Goal: Information Seeking & Learning: Learn about a topic

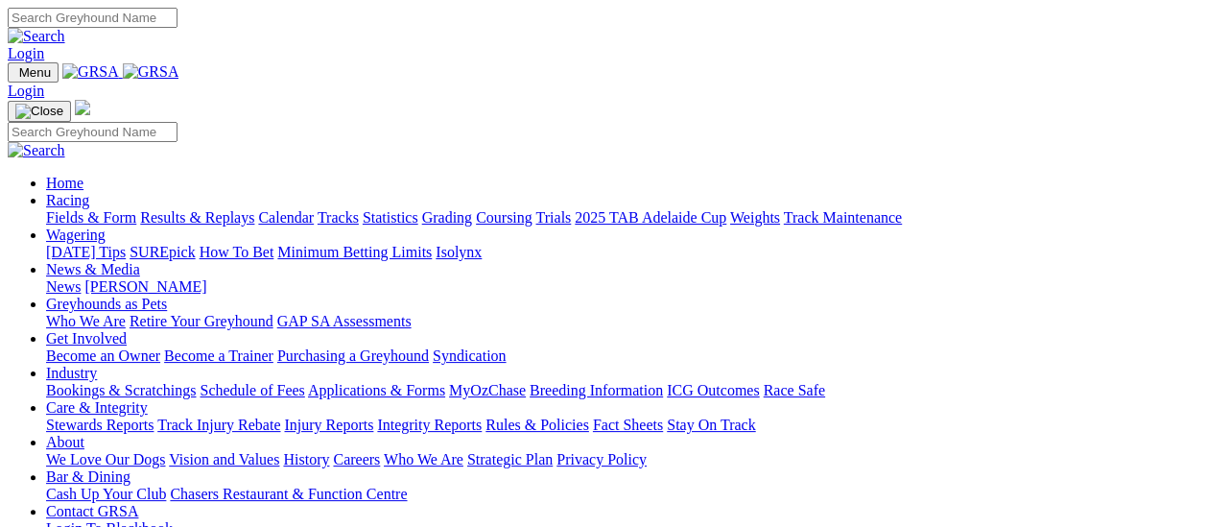
click at [218, 209] on link "Results & Replays" at bounding box center [197, 217] width 114 height 16
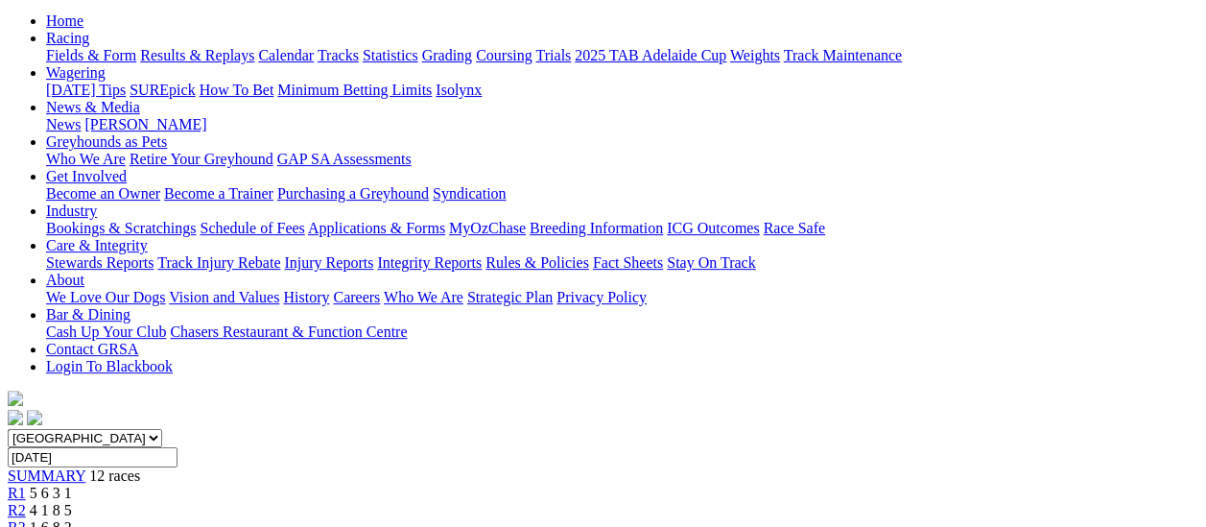
scroll to position [192, 0]
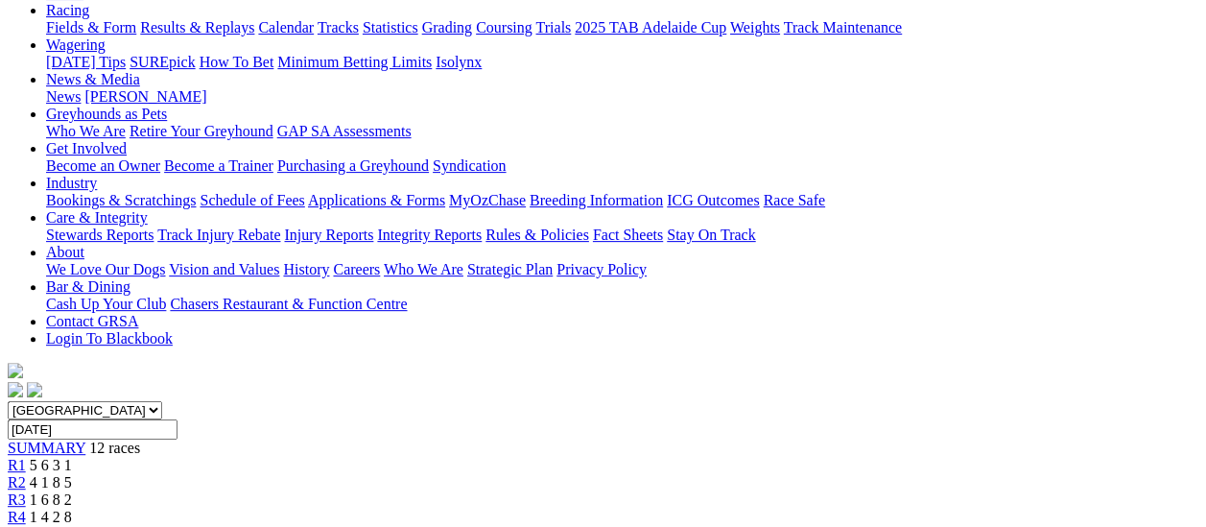
scroll to position [192, 0]
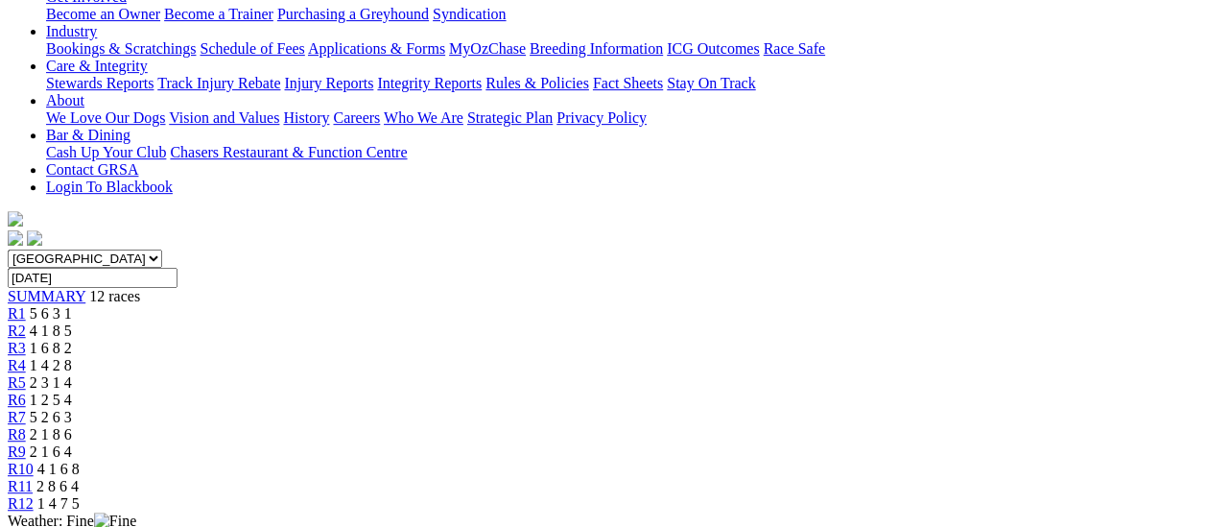
scroll to position [480, 0]
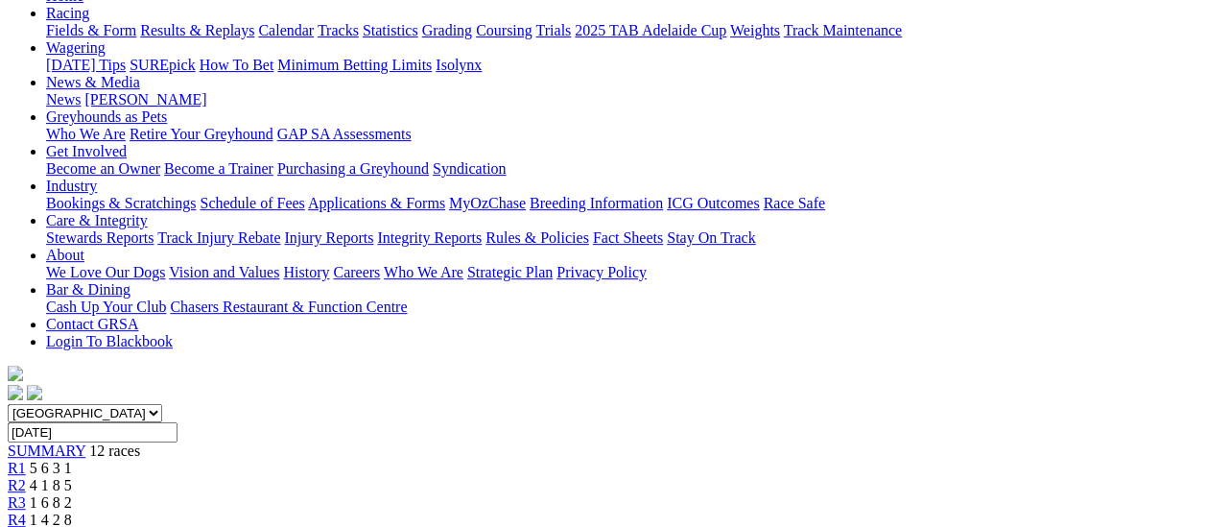
scroll to position [192, 0]
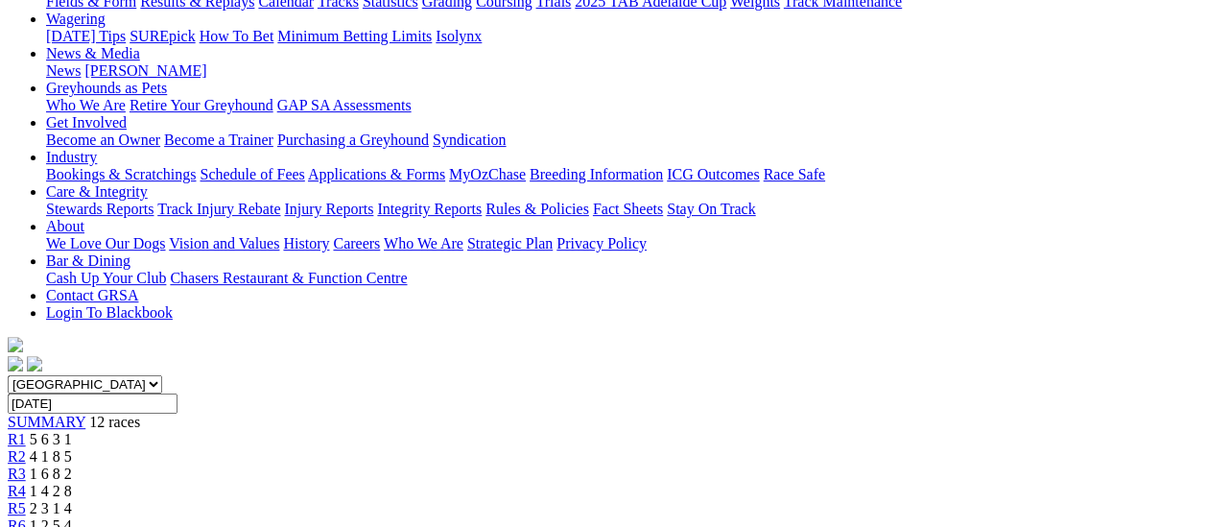
scroll to position [288, 0]
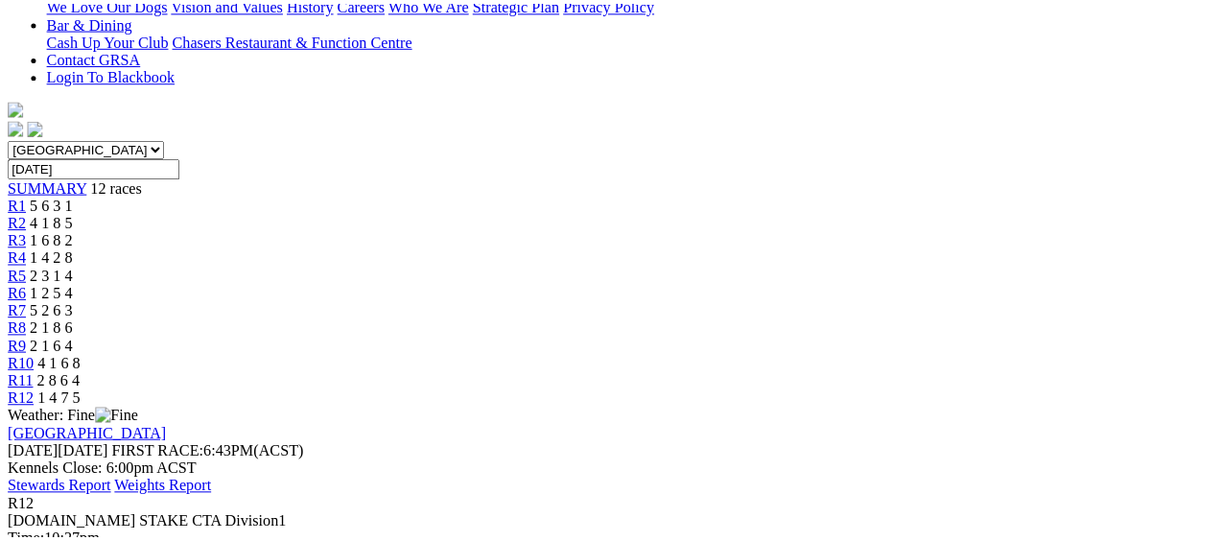
scroll to position [384, 0]
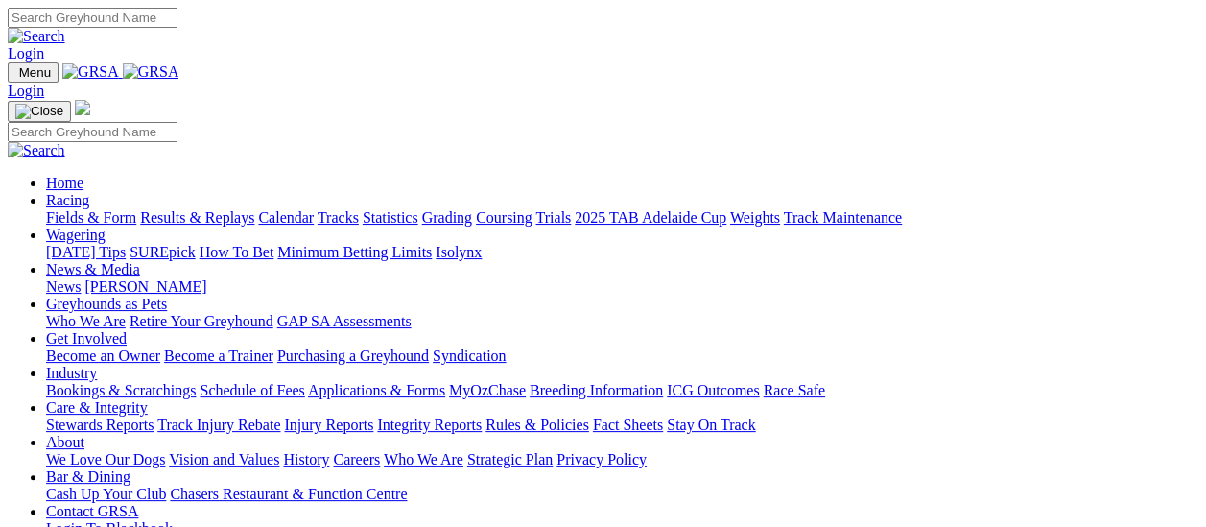
click at [51, 209] on link "Fields & Form" at bounding box center [91, 217] width 90 height 16
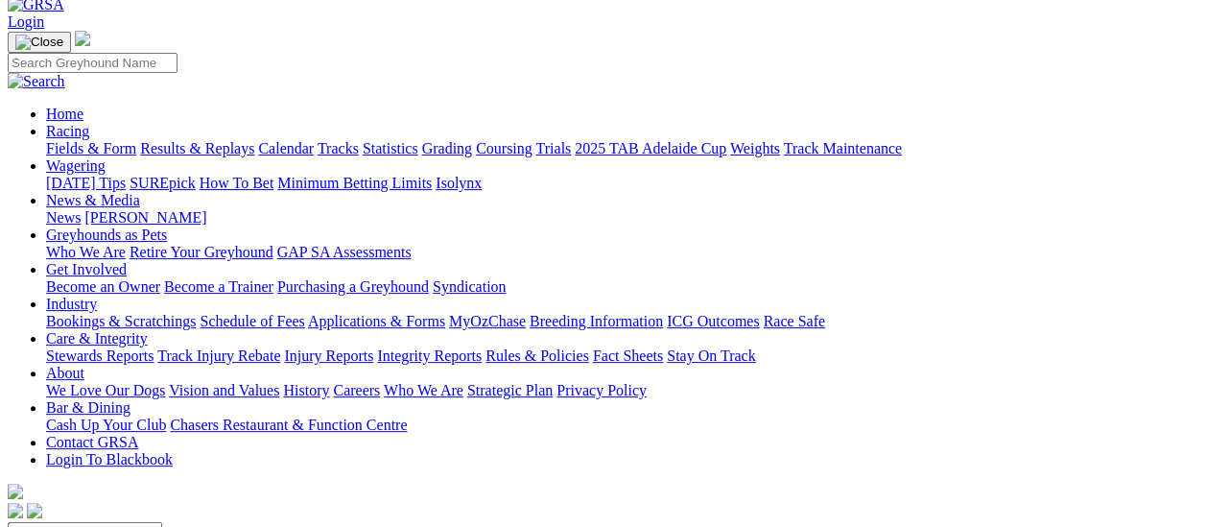
scroll to position [96, 0]
